Goal: Navigation & Orientation: Find specific page/section

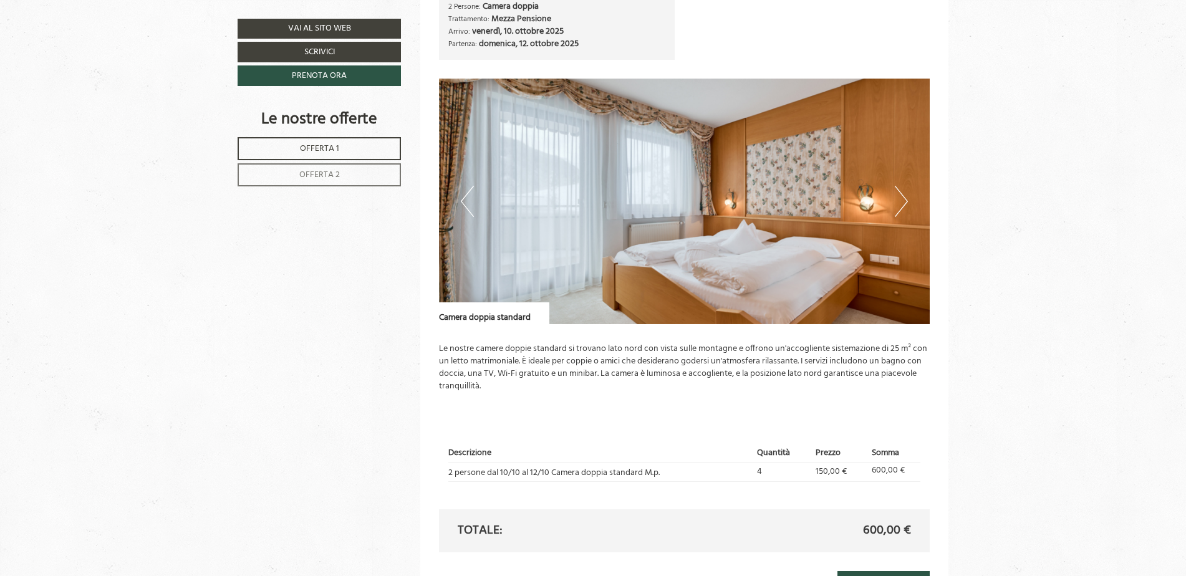
scroll to position [1559, 0]
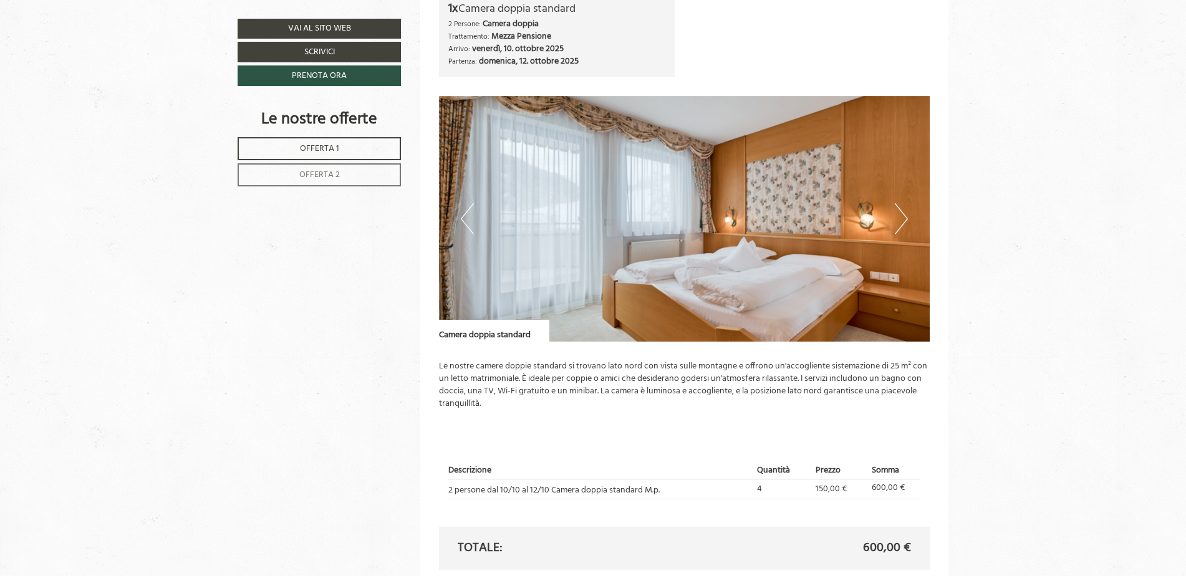
click at [903, 221] on button "Next" at bounding box center [901, 218] width 13 height 31
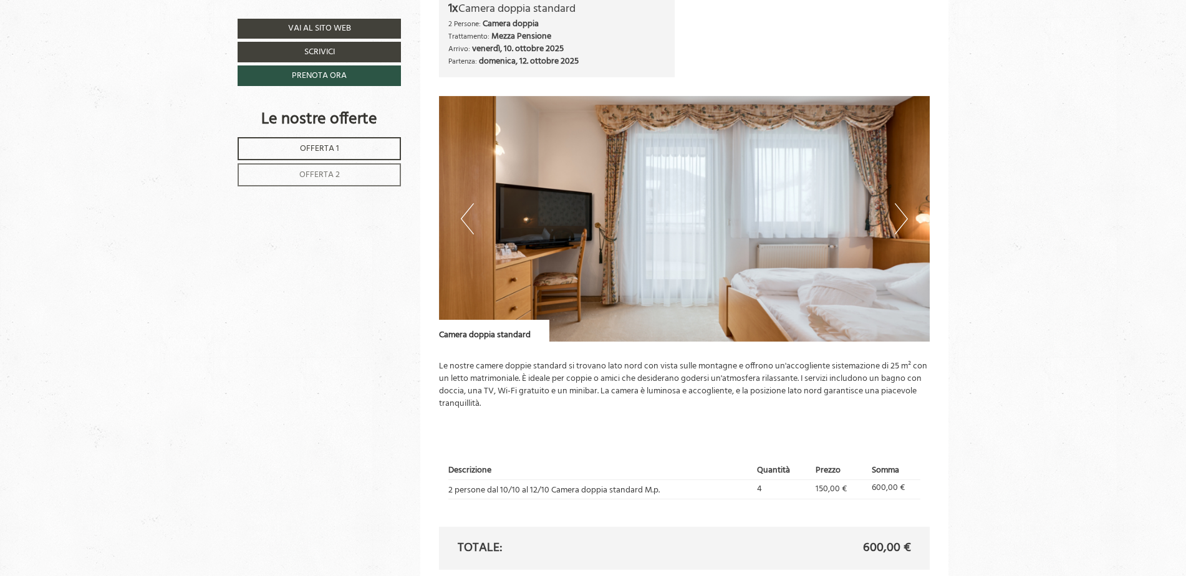
click at [903, 222] on button "Next" at bounding box center [901, 218] width 13 height 31
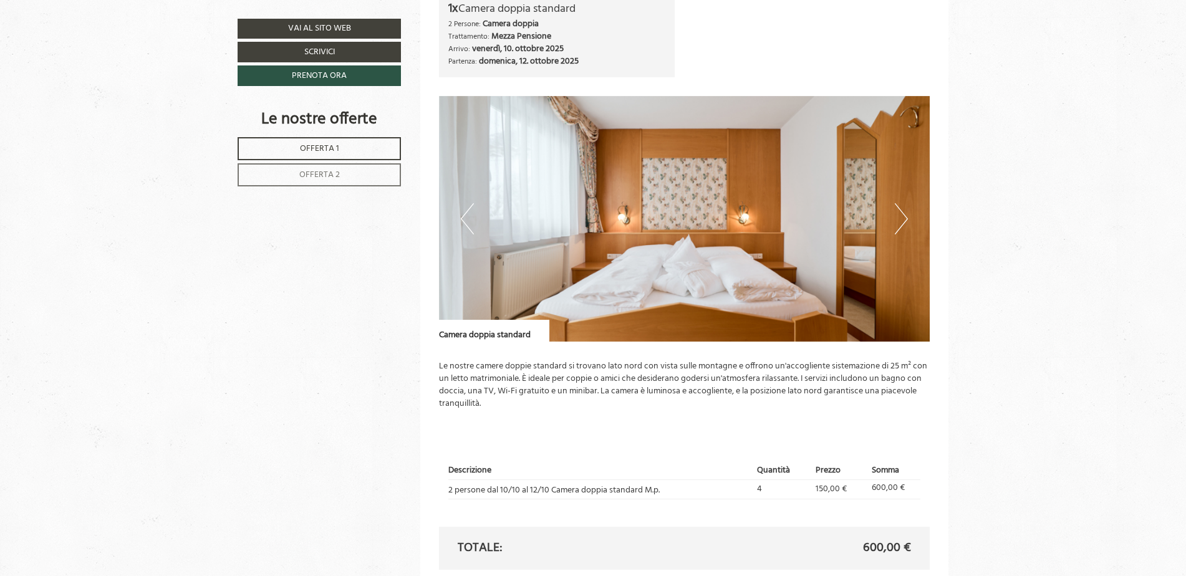
click at [903, 222] on button "Next" at bounding box center [901, 218] width 13 height 31
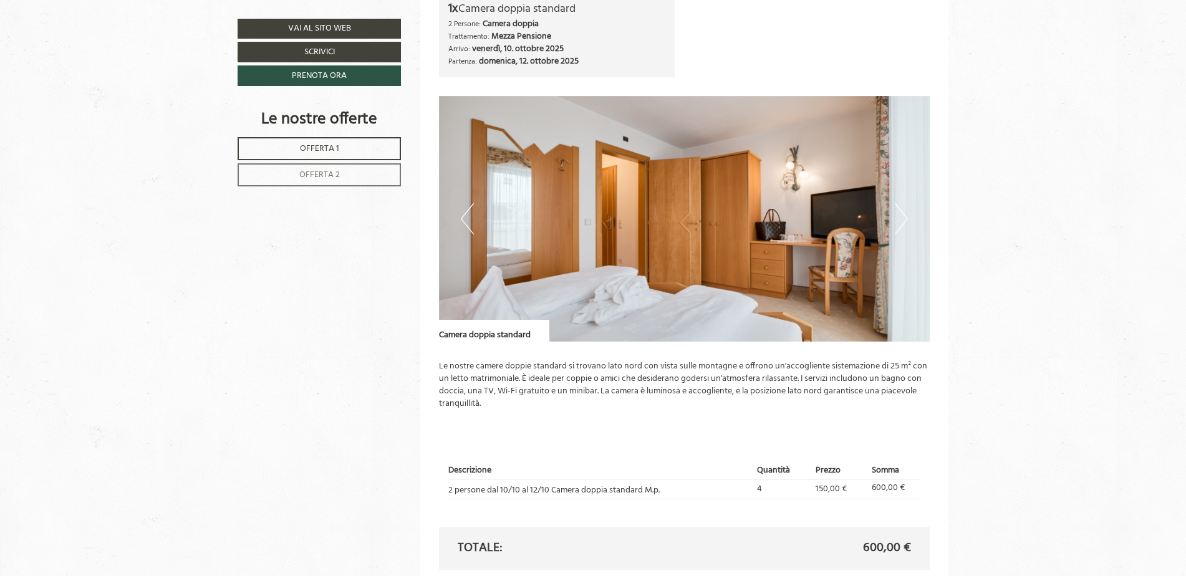
click at [903, 222] on button "Next" at bounding box center [901, 218] width 13 height 31
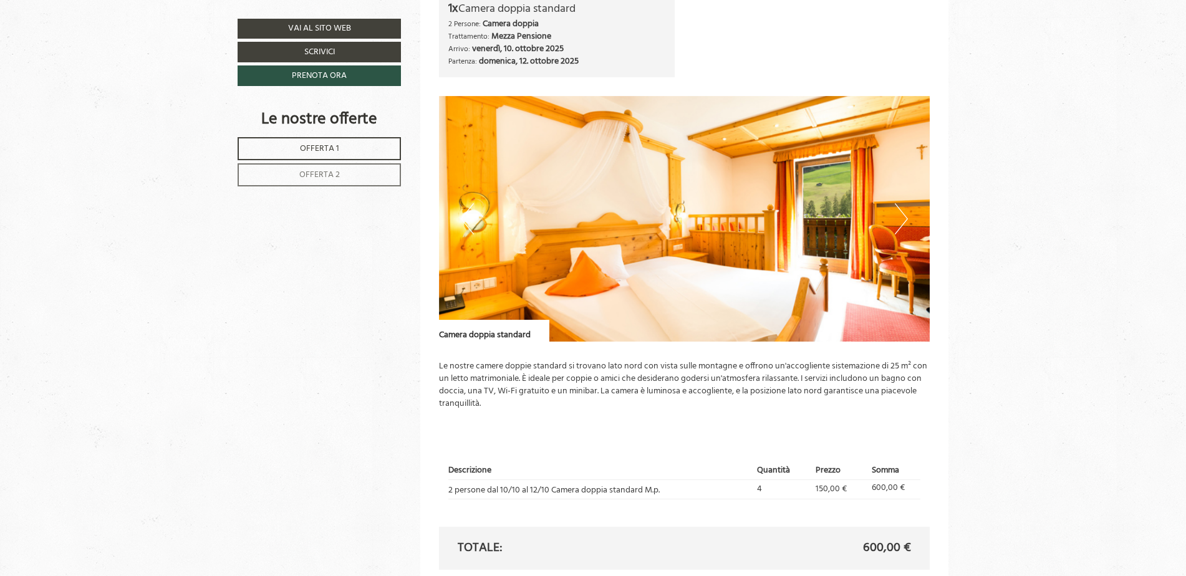
click at [903, 222] on button "Next" at bounding box center [901, 218] width 13 height 31
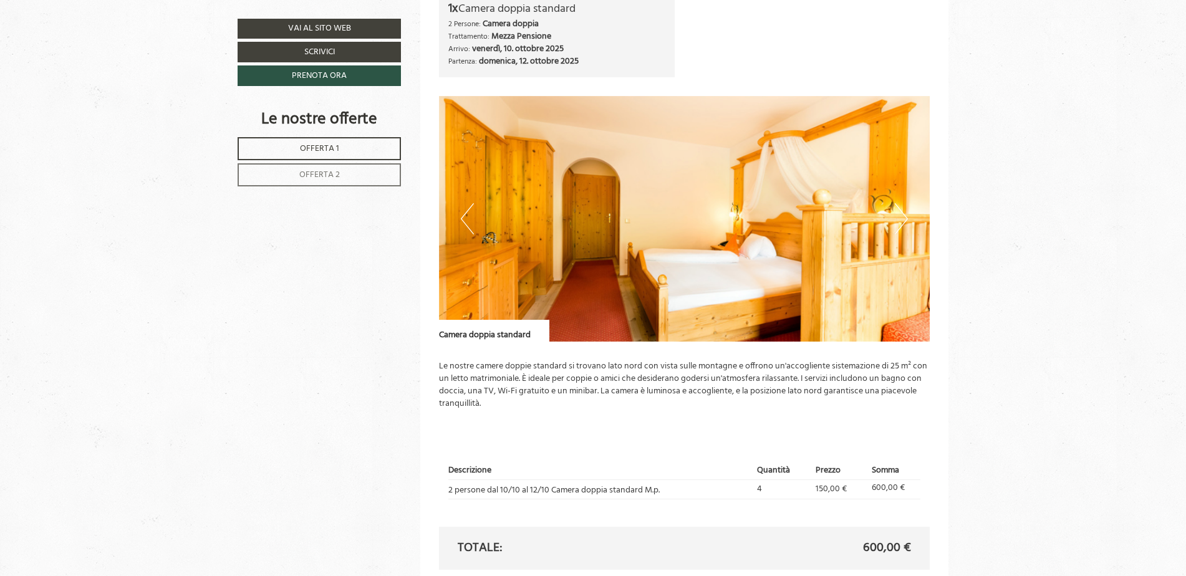
click at [903, 222] on button "Next" at bounding box center [901, 218] width 13 height 31
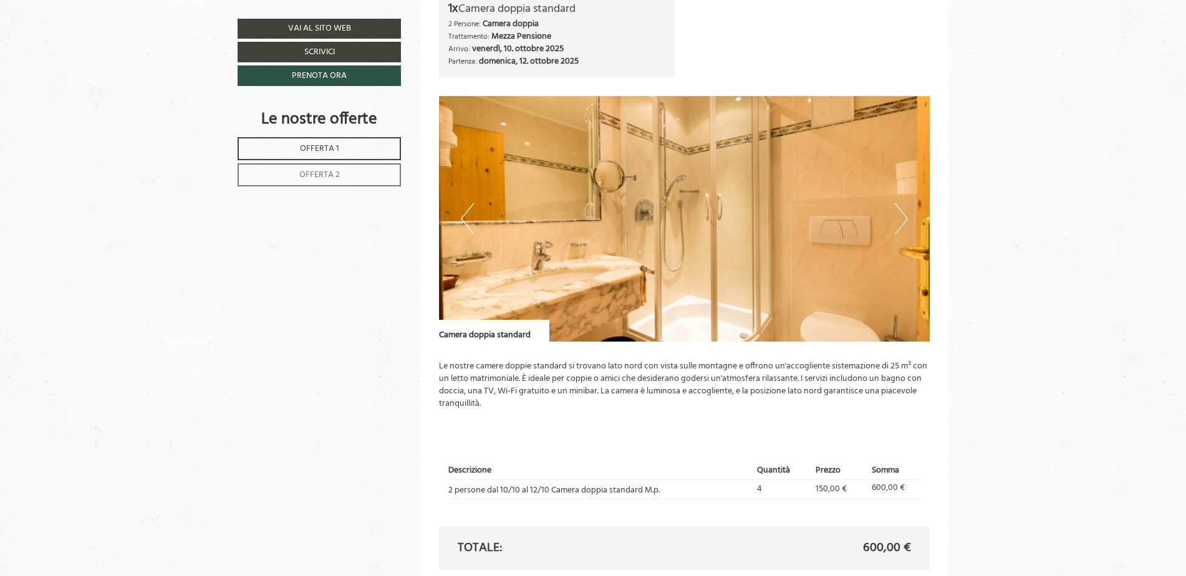
click at [903, 222] on button "Next" at bounding box center [901, 218] width 13 height 31
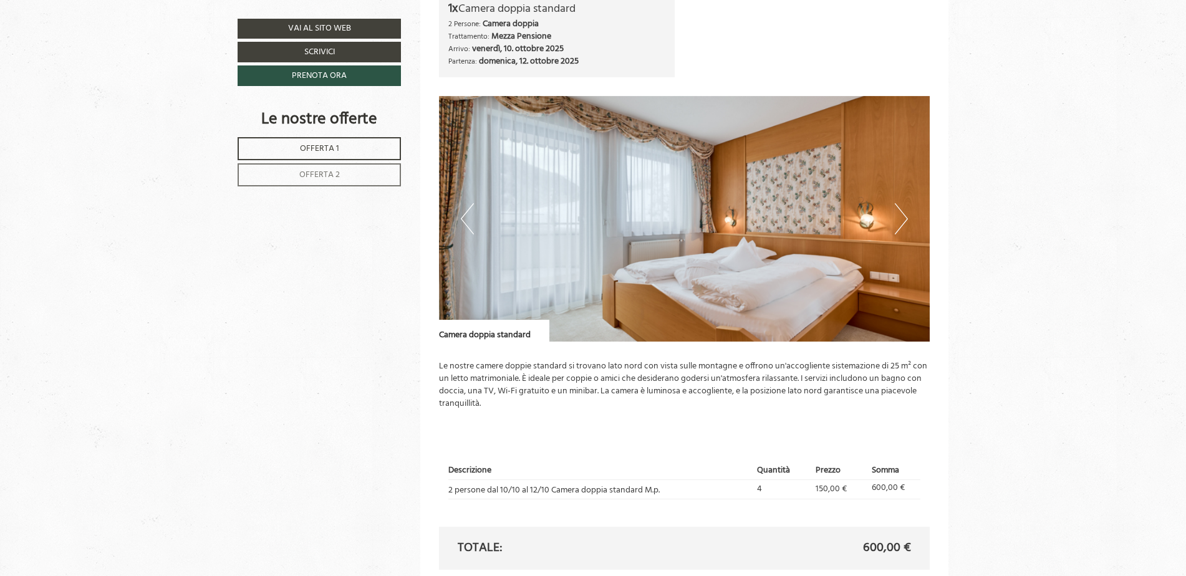
click at [903, 222] on button "Next" at bounding box center [901, 218] width 13 height 31
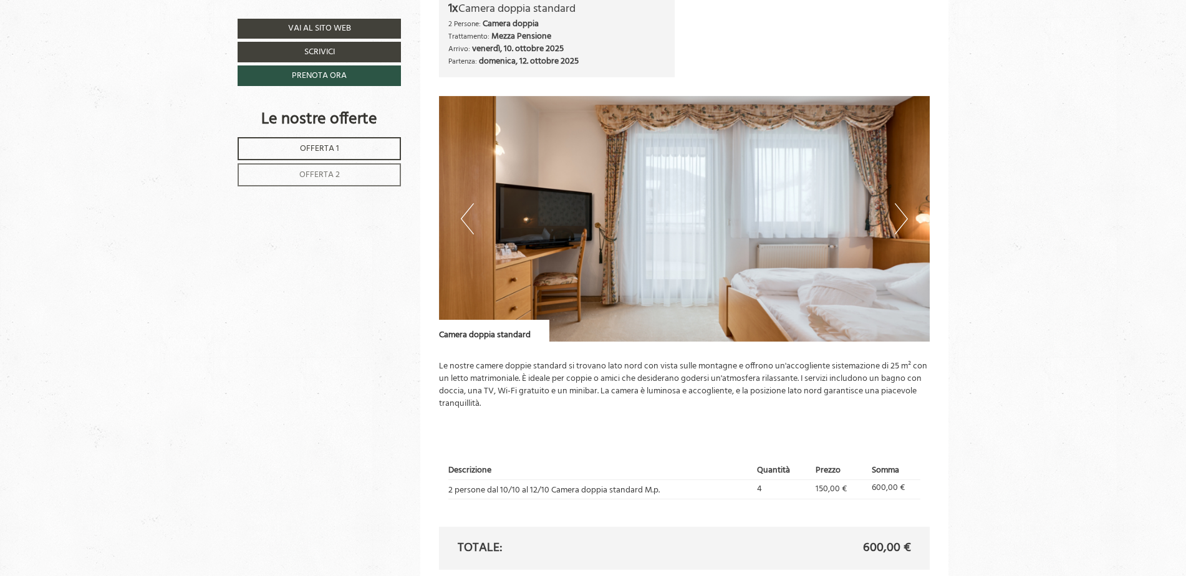
click at [903, 222] on button "Next" at bounding box center [901, 218] width 13 height 31
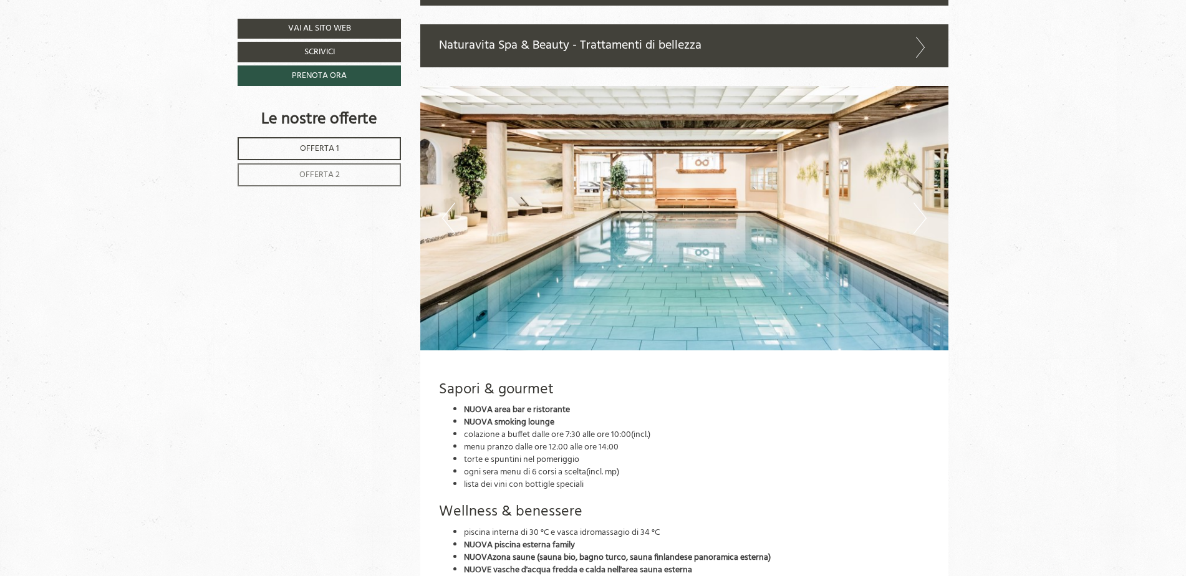
scroll to position [2556, 0]
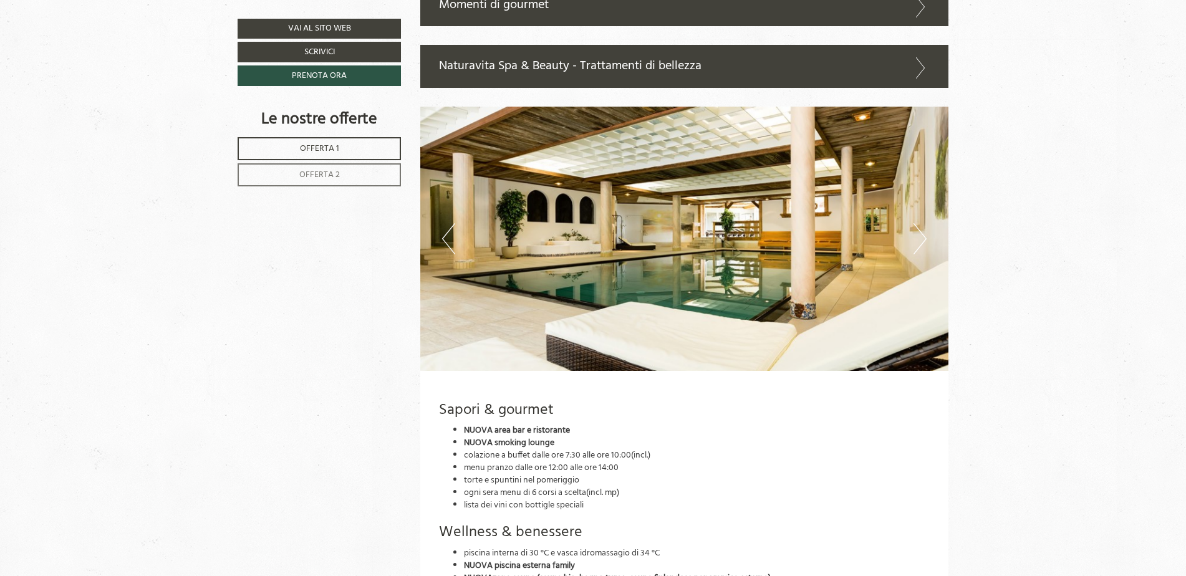
click at [917, 238] on button "Next" at bounding box center [919, 238] width 13 height 31
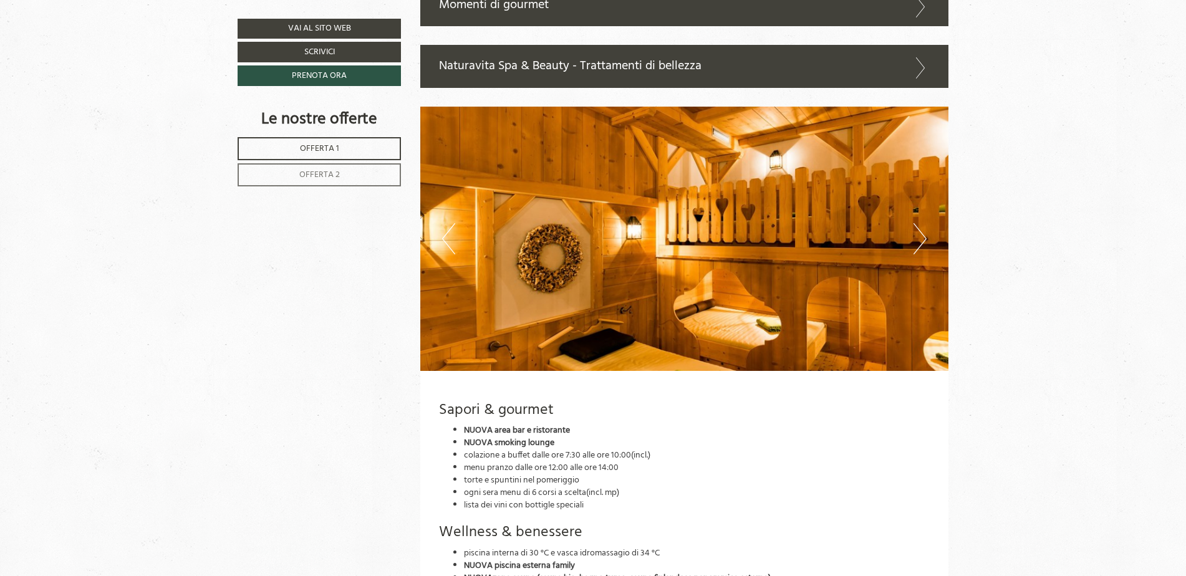
click at [917, 238] on button "Next" at bounding box center [919, 238] width 13 height 31
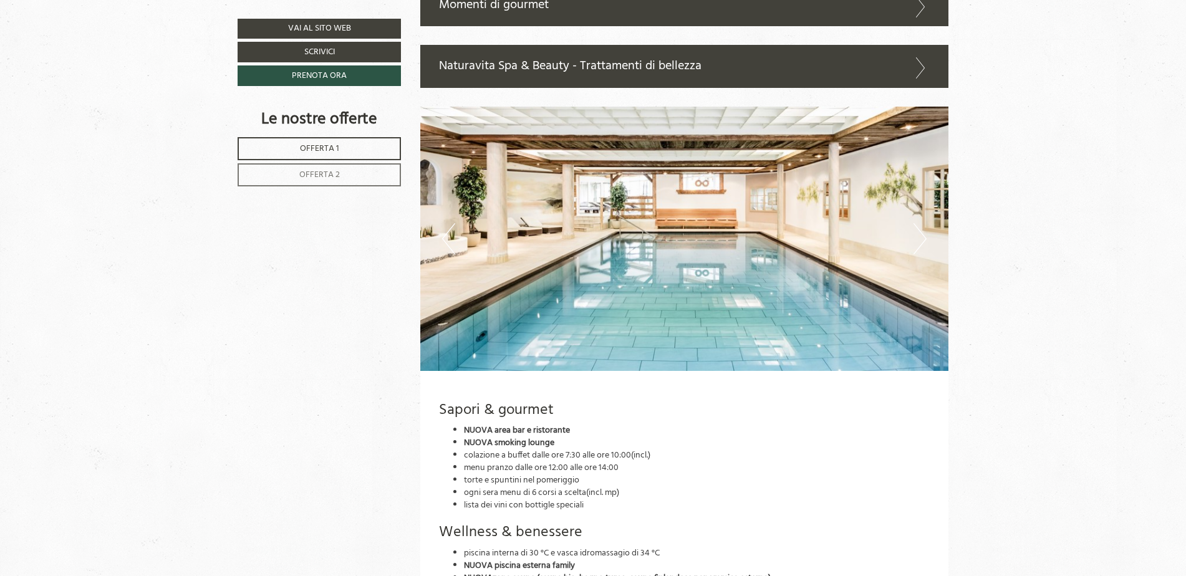
click at [917, 238] on button "Next" at bounding box center [919, 238] width 13 height 31
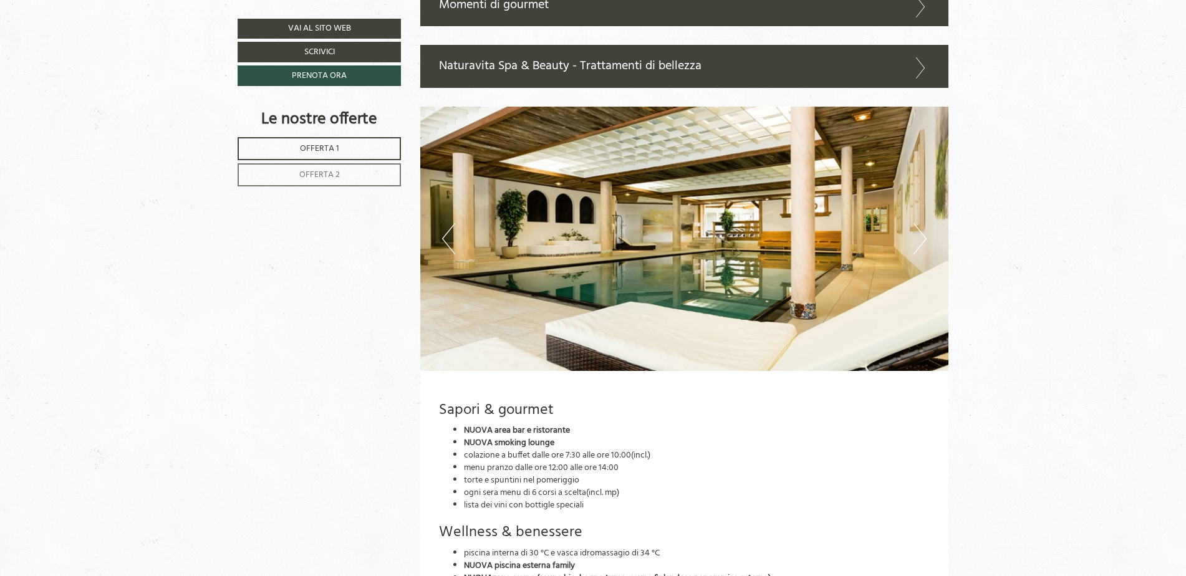
click at [917, 238] on button "Next" at bounding box center [919, 238] width 13 height 31
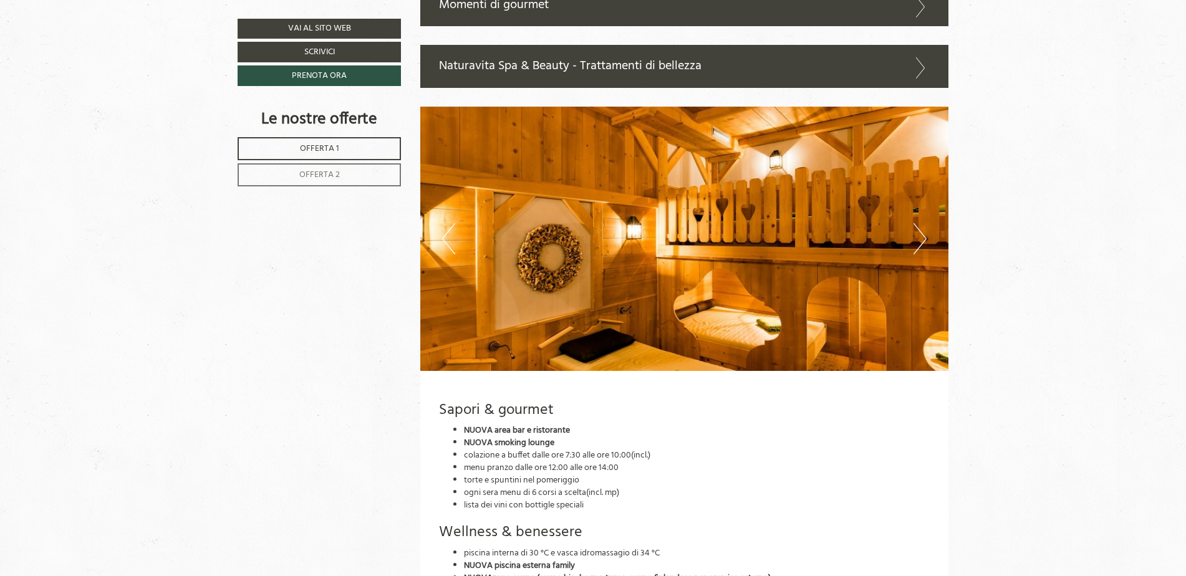
click at [917, 238] on button "Next" at bounding box center [919, 238] width 13 height 31
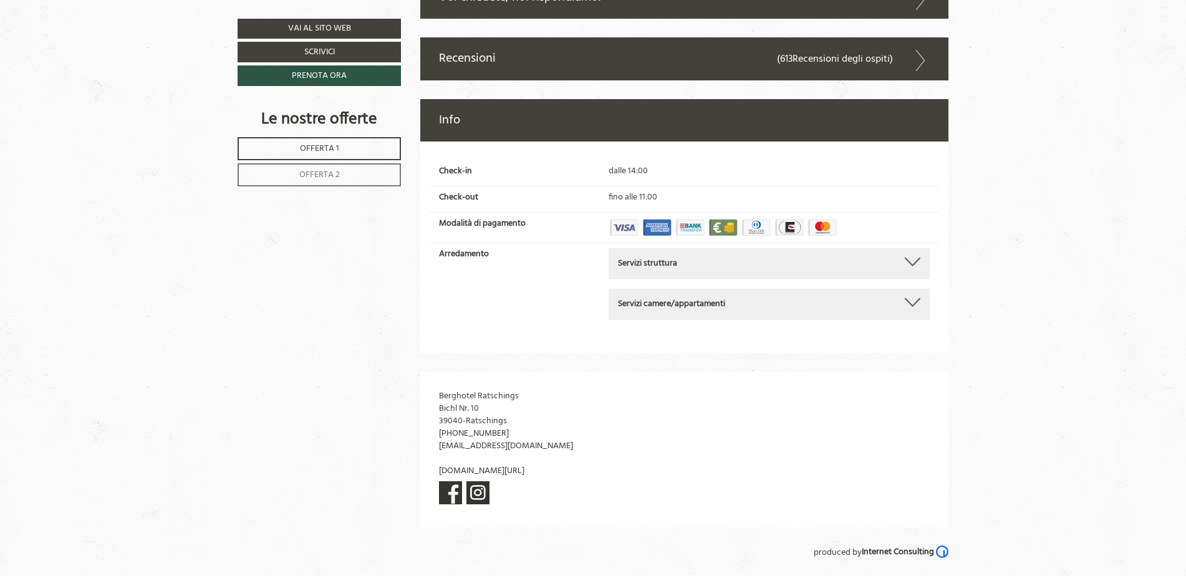
scroll to position [3957, 0]
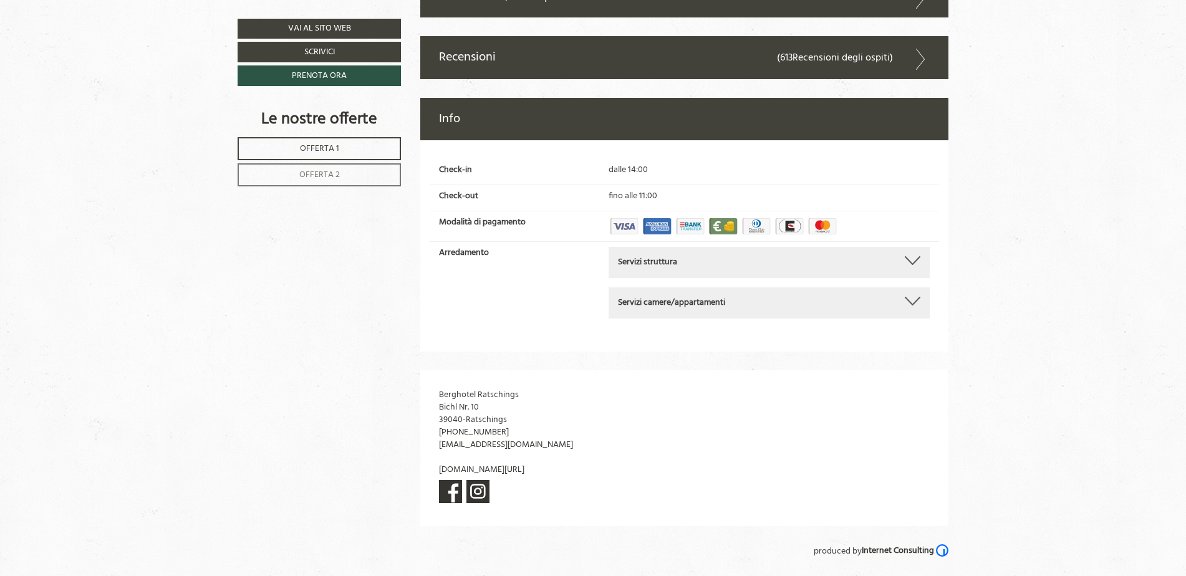
click at [888, 256] on div "Servizi struttura" at bounding box center [769, 262] width 302 height 12
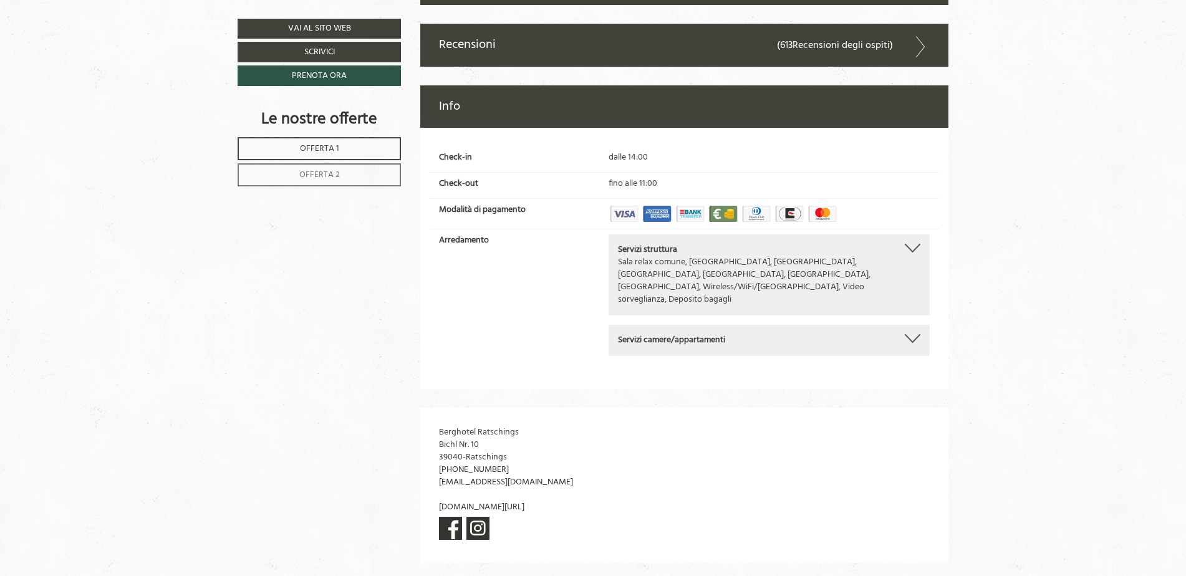
click at [889, 246] on div "Servizi struttura" at bounding box center [769, 250] width 302 height 12
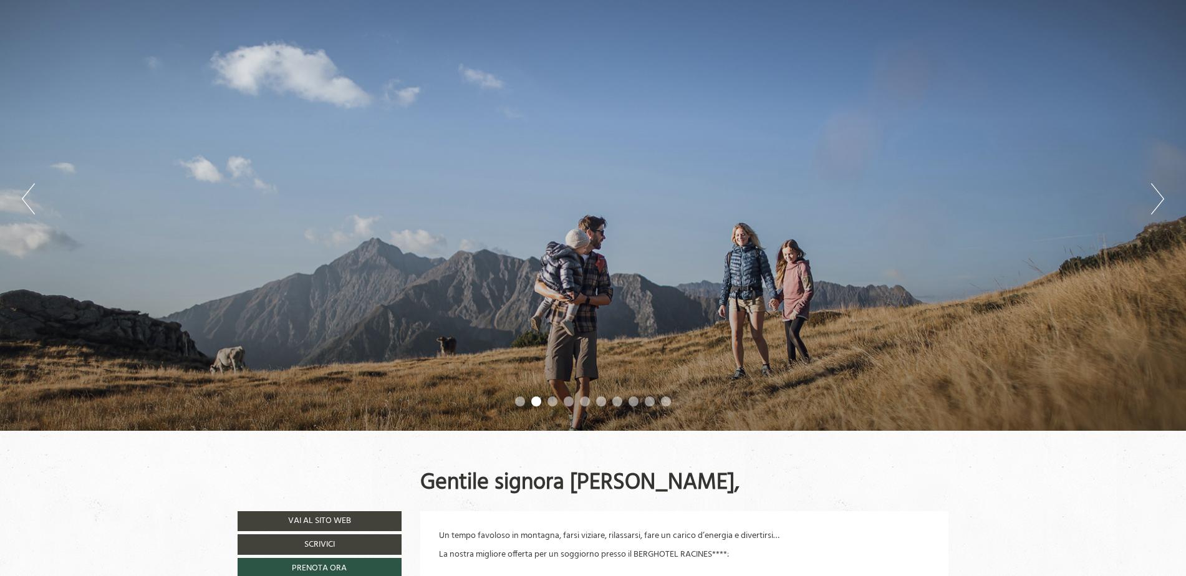
scroll to position [92, 0]
